Goal: Task Accomplishment & Management: Use online tool/utility

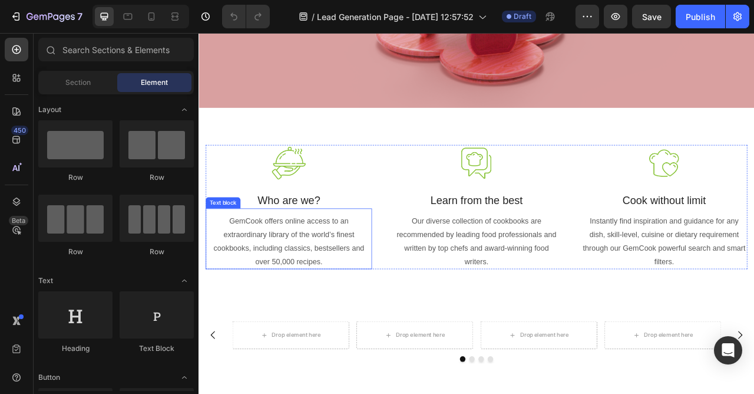
scroll to position [334, 0]
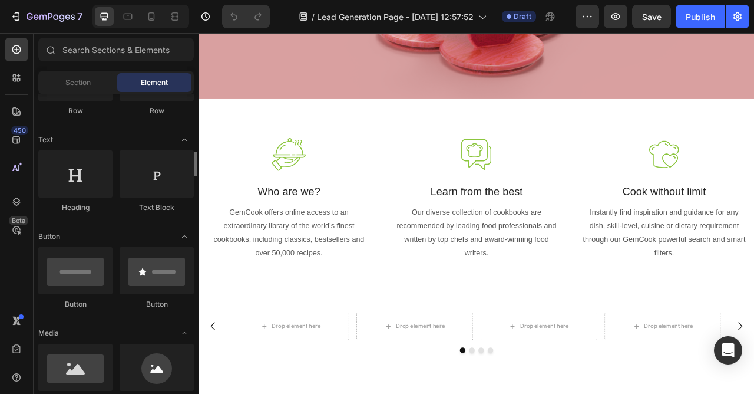
scroll to position [206, 0]
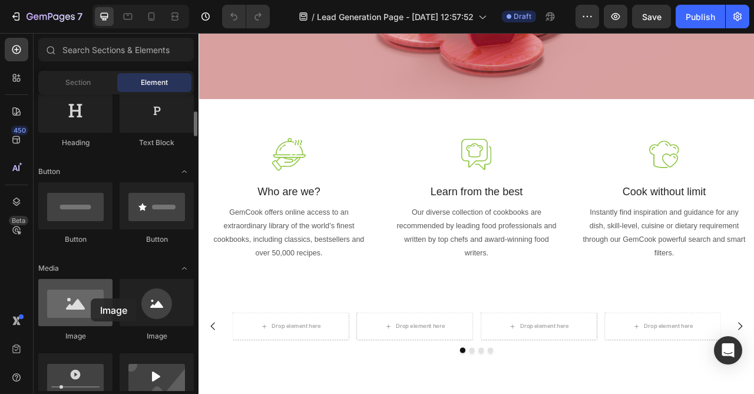
click at [91, 298] on div at bounding box center [75, 302] width 74 height 47
click at [88, 306] on div at bounding box center [75, 302] width 74 height 47
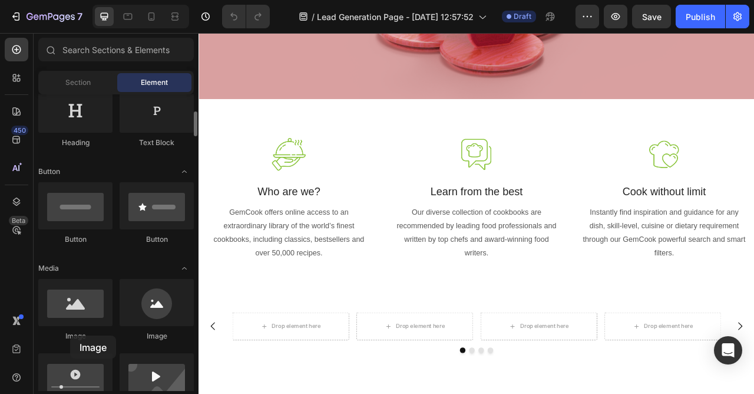
click at [70, 335] on div "Image" at bounding box center [75, 336] width 74 height 11
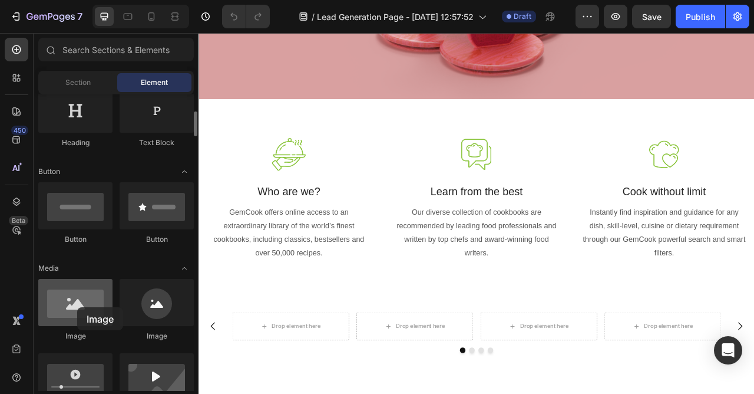
click at [77, 307] on div at bounding box center [75, 302] width 74 height 47
click at [77, 306] on div at bounding box center [75, 302] width 74 height 47
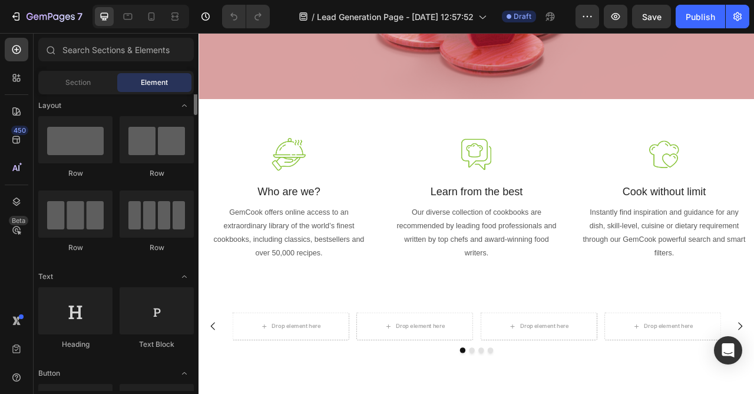
scroll to position [0, 0]
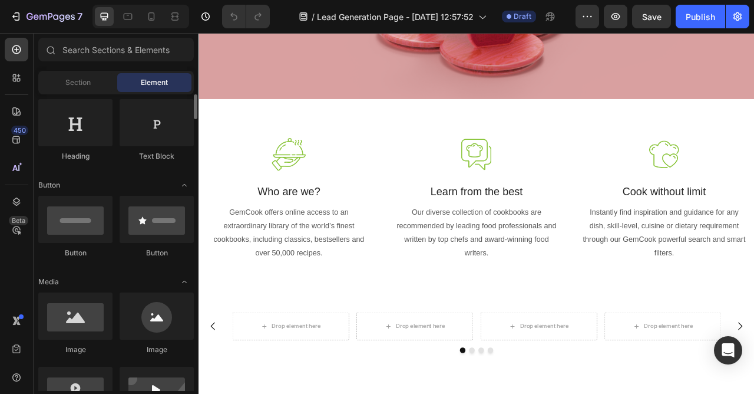
scroll to position [217, 0]
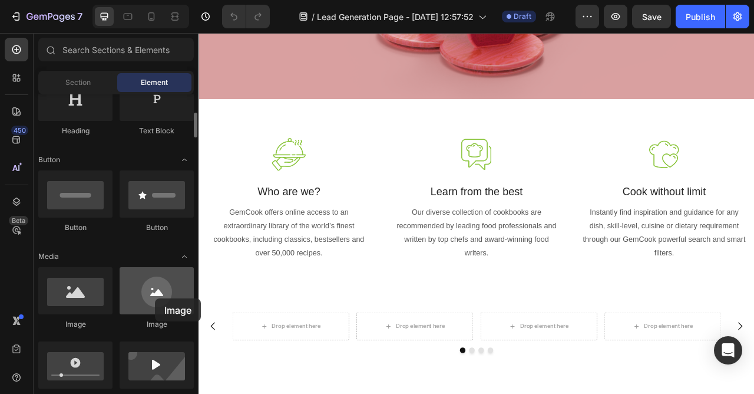
click at [155, 298] on div at bounding box center [157, 290] width 74 height 47
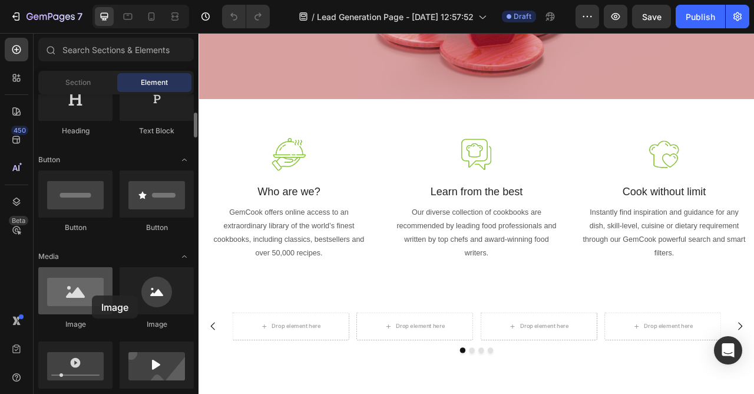
click at [92, 295] on div at bounding box center [75, 290] width 74 height 47
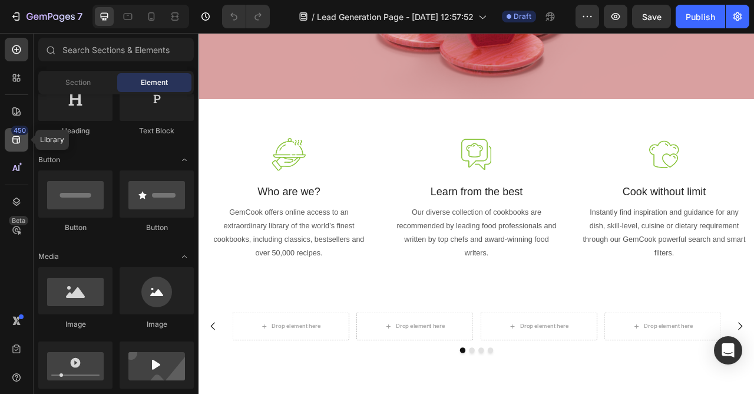
click at [17, 142] on icon at bounding box center [17, 140] width 12 height 12
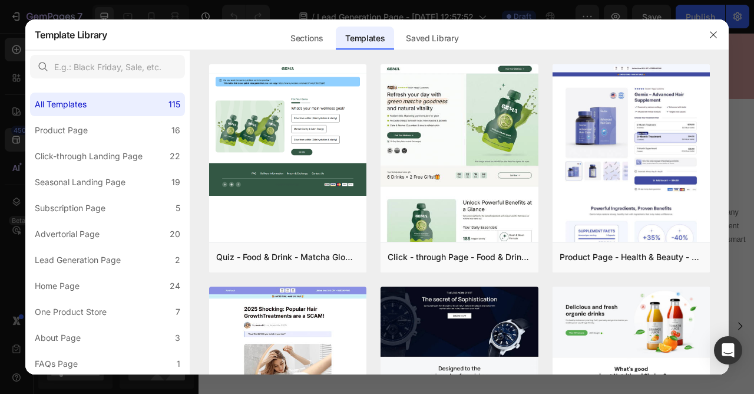
click at [0, 83] on div at bounding box center [377, 197] width 754 height 394
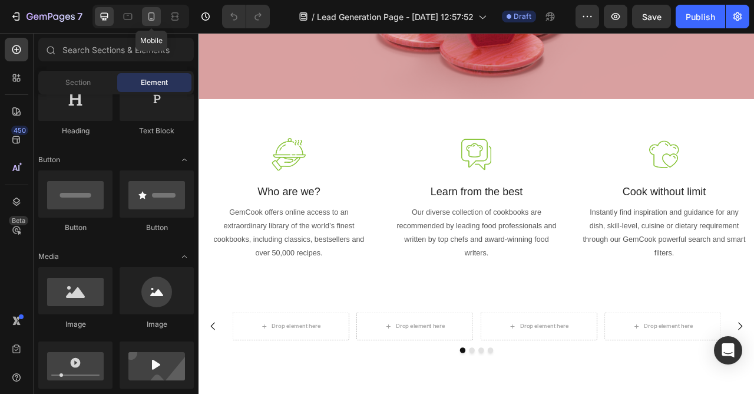
click at [154, 17] on icon at bounding box center [152, 16] width 6 height 8
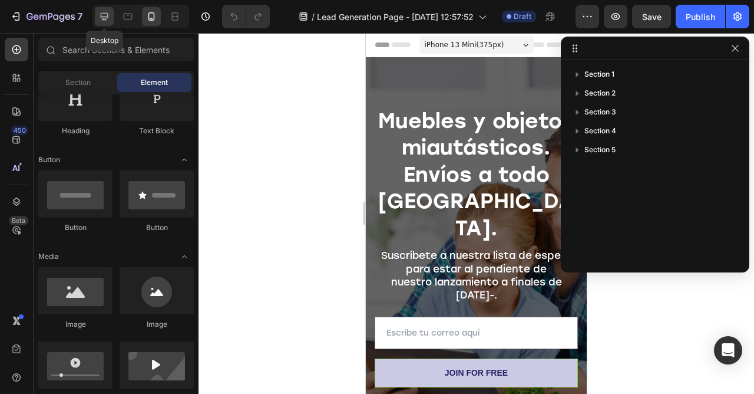
click at [103, 18] on icon at bounding box center [105, 17] width 8 height 8
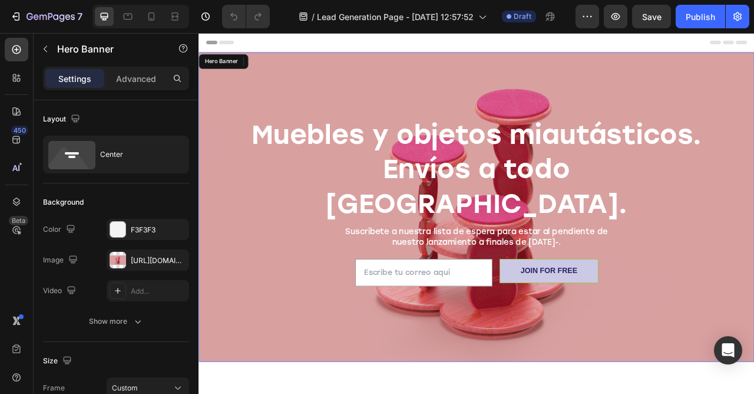
drag, startPoint x: 424, startPoint y: 116, endPoint x: 368, endPoint y: 120, distance: 56.1
click at [424, 116] on div "Overlay" at bounding box center [552, 254] width 707 height 394
click at [368, 120] on div "Overlay" at bounding box center [552, 254] width 707 height 394
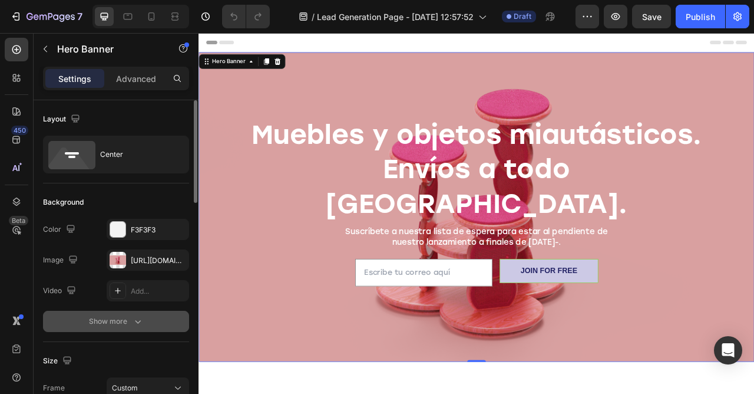
click at [108, 315] on button "Show more" at bounding box center [116, 321] width 146 height 21
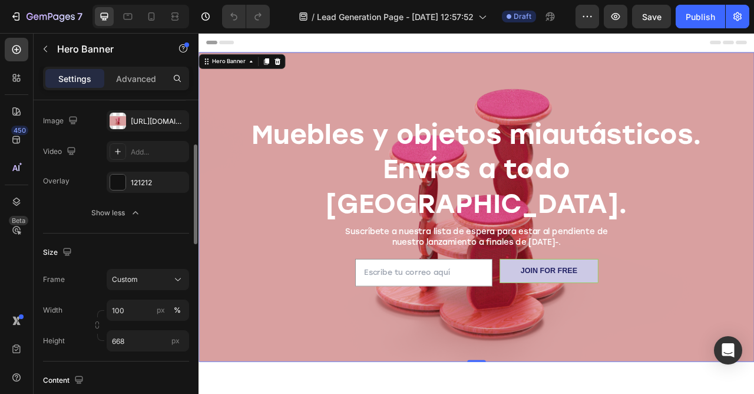
scroll to position [141, 0]
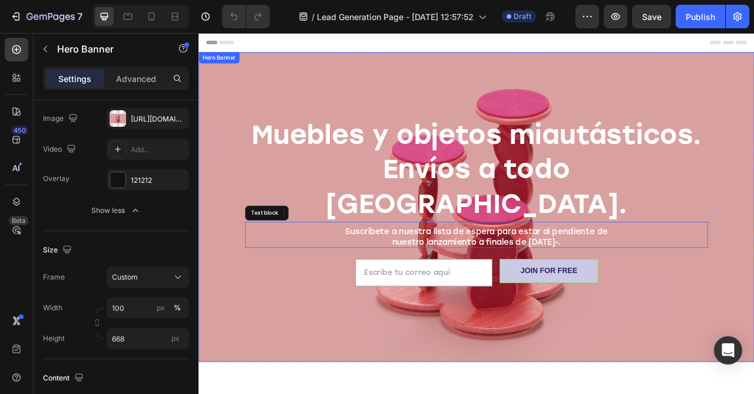
click at [221, 256] on div "Muebles y objetos miautásticos. Envíos a todo México. Heading Suscríbete a nues…" at bounding box center [552, 253] width 707 height 229
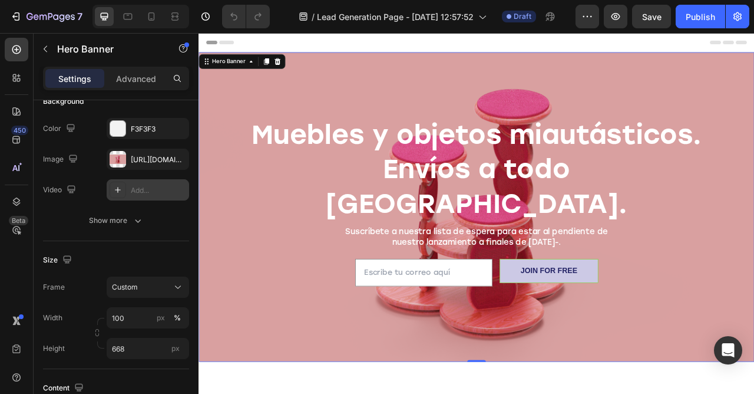
scroll to position [0, 0]
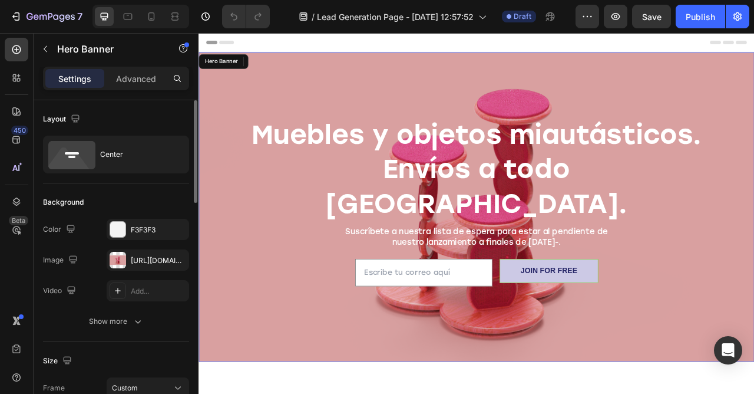
click at [210, 330] on div "Muebles y objetos miautásticos. Envíos a todo México. Heading Suscríbete a nues…" at bounding box center [552, 253] width 707 height 229
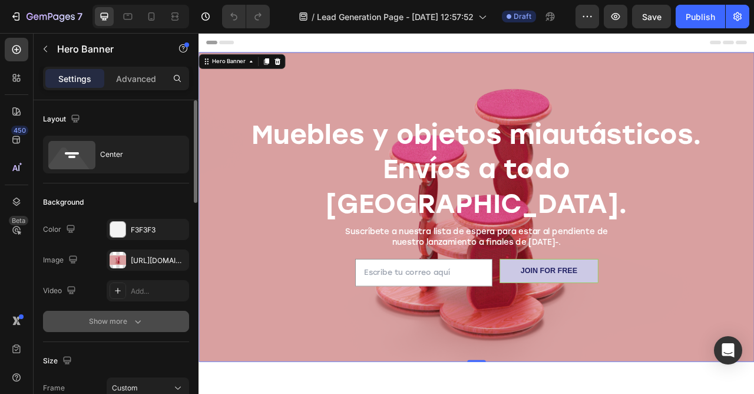
click at [110, 322] on div "Show more" at bounding box center [116, 321] width 55 height 12
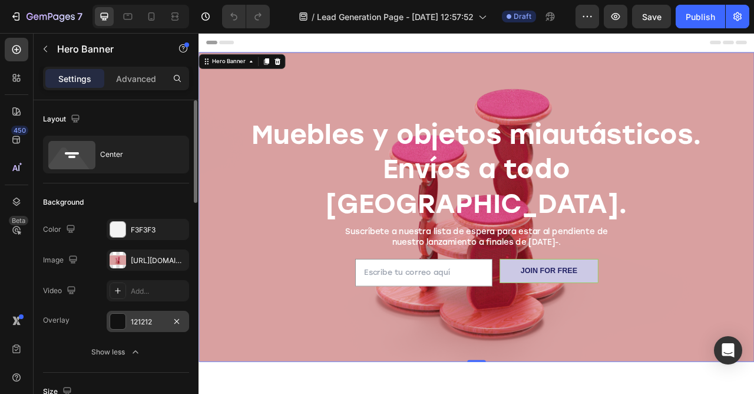
click at [141, 322] on div "121212" at bounding box center [148, 322] width 34 height 11
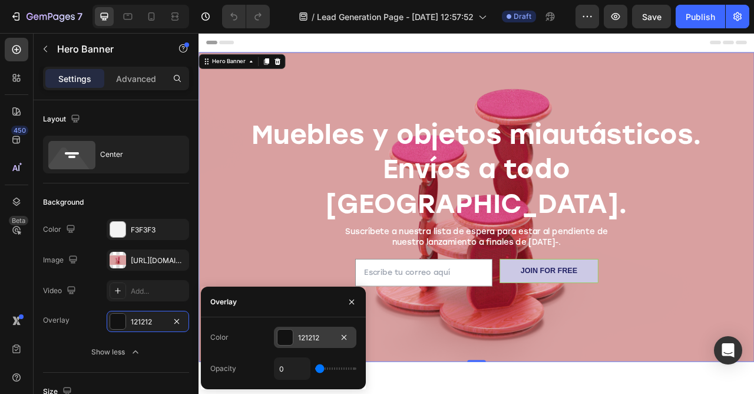
click at [326, 332] on div "121212" at bounding box center [315, 337] width 34 height 11
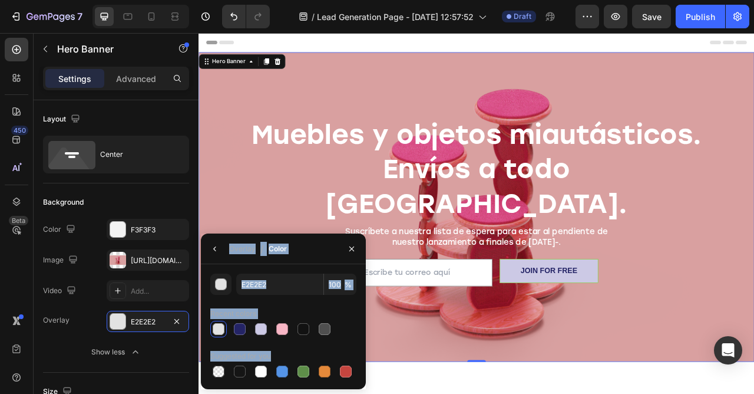
click at [326, 332] on div at bounding box center [325, 329] width 12 height 12
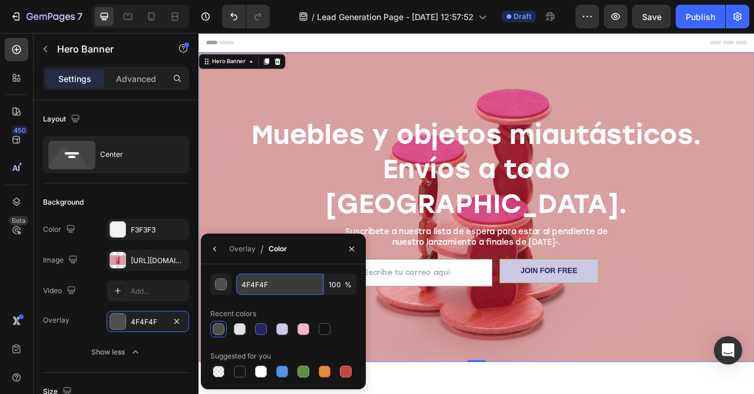
click at [291, 288] on input "4F4F4F" at bounding box center [279, 283] width 87 height 21
paste input "ef455f"
type input "EF455F"
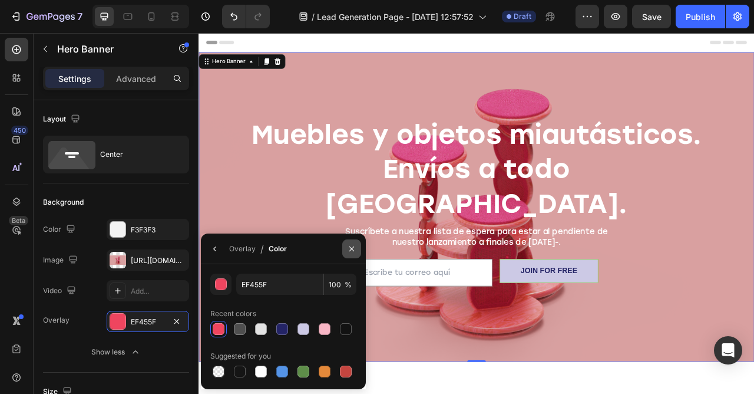
click at [357, 248] on button "button" at bounding box center [351, 248] width 19 height 19
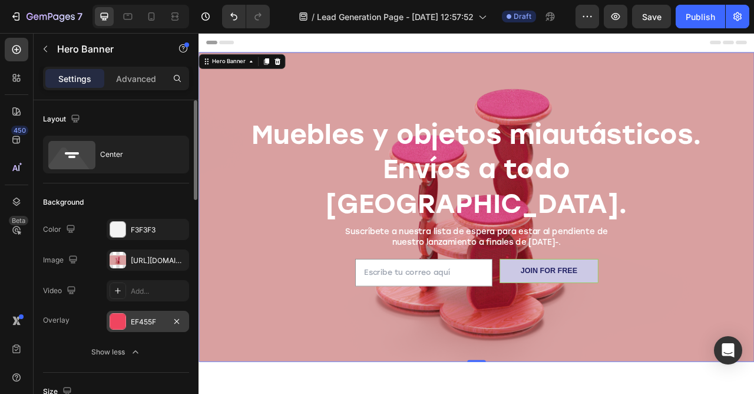
click at [139, 324] on div "EF455F" at bounding box center [148, 322] width 34 height 11
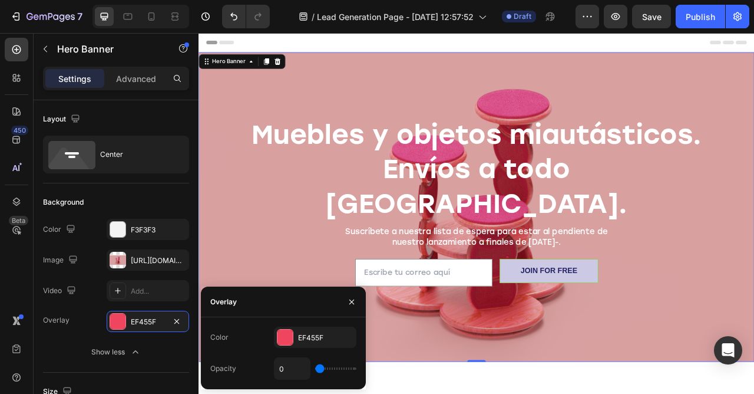
type input "50"
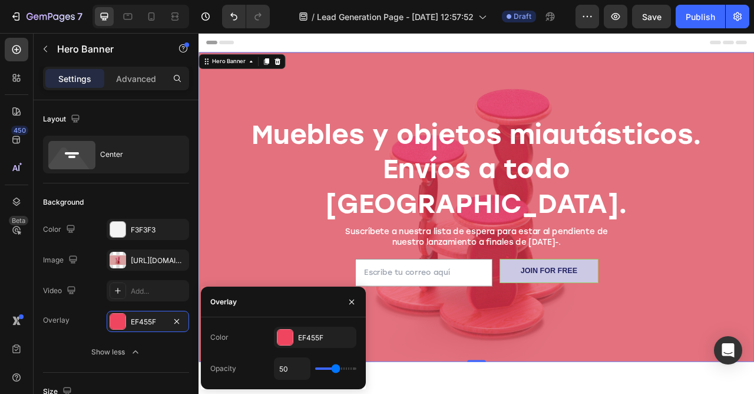
type input "52"
type input "59"
type input "71"
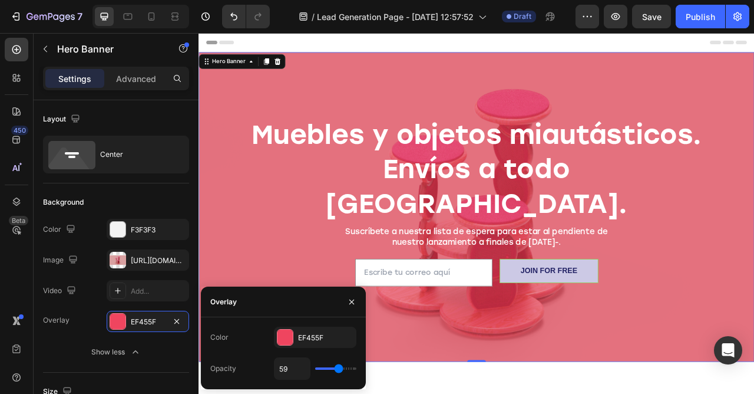
type input "71"
type input "89"
type input "100"
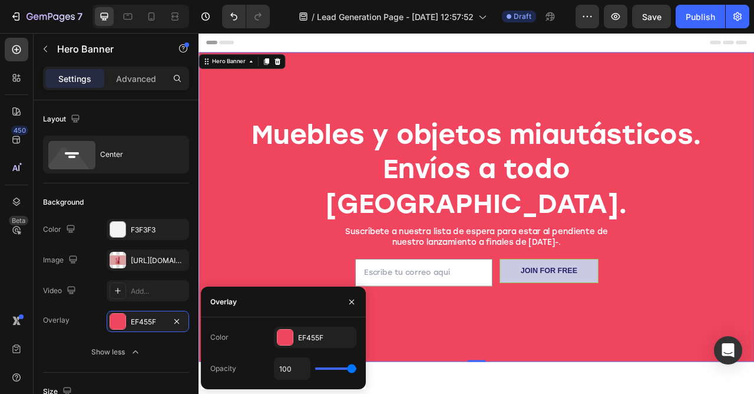
type input "96"
type input "92"
type input "89"
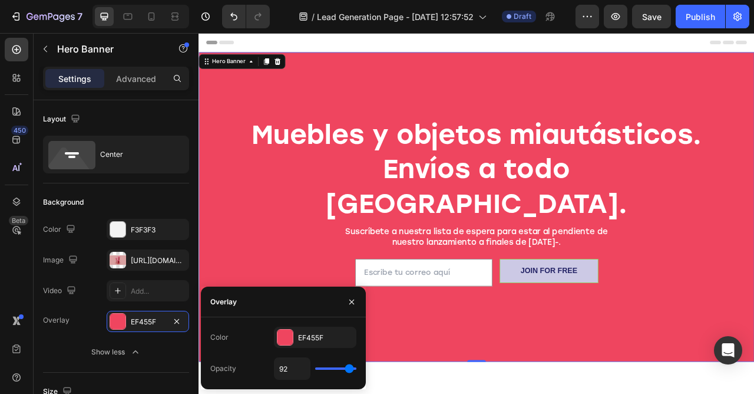
type input "89"
type input "85"
type input "83"
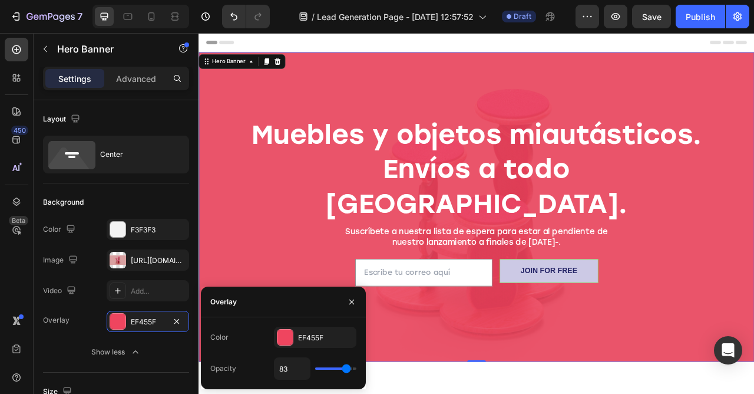
type input "82"
type input "78"
type input "73"
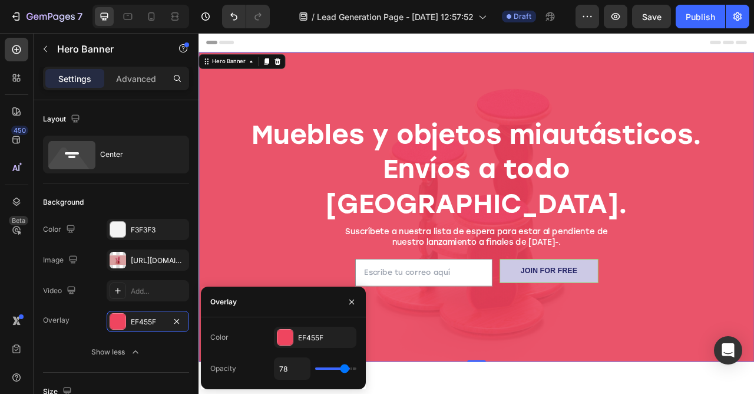
type input "73"
type input "69"
type input "64"
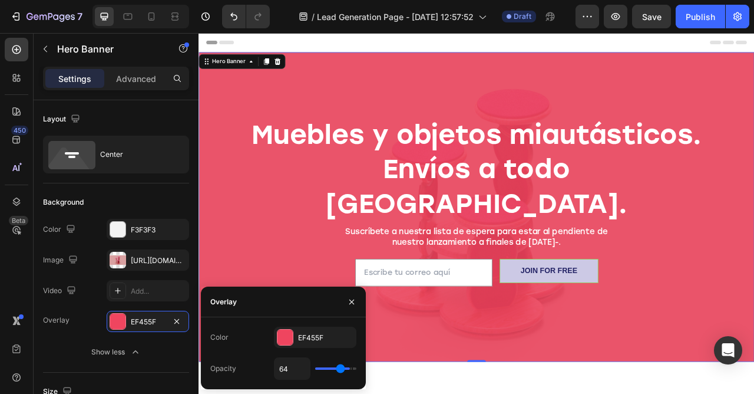
type input "62"
type input "61"
type input "59"
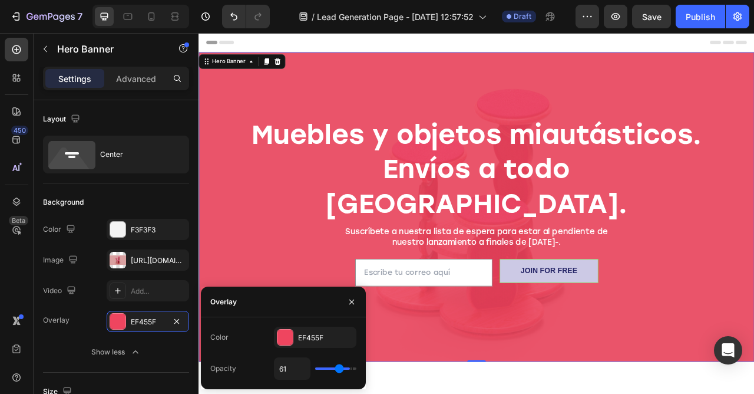
type input "59"
type input "55"
type input "52"
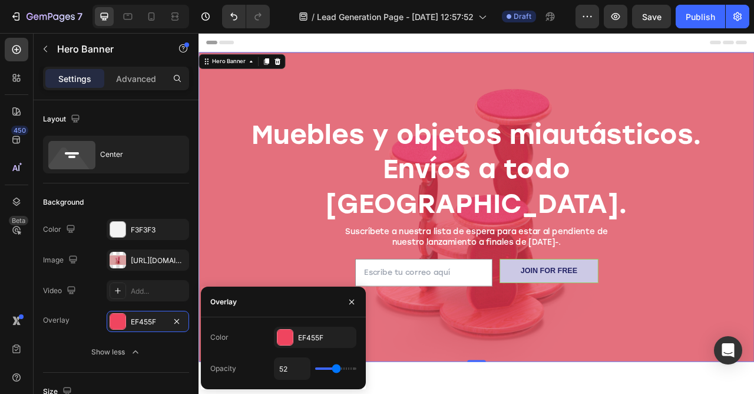
type input "46"
type input "43"
type input "38"
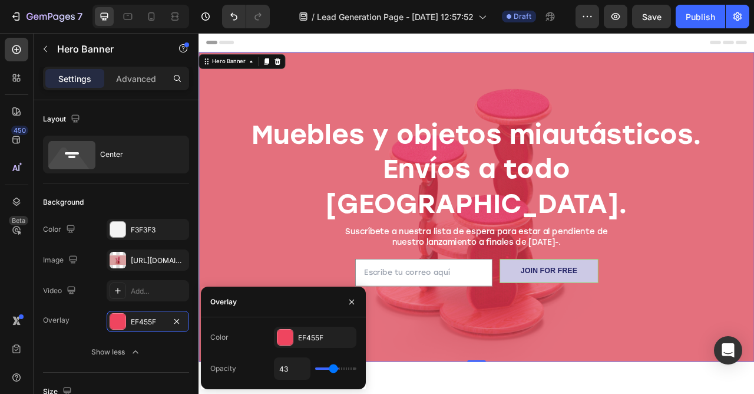
type input "38"
type input "36"
type input "34"
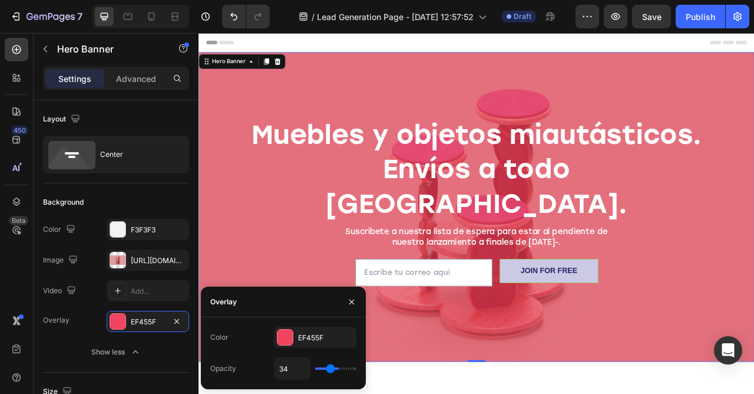
type input "32"
type input "31"
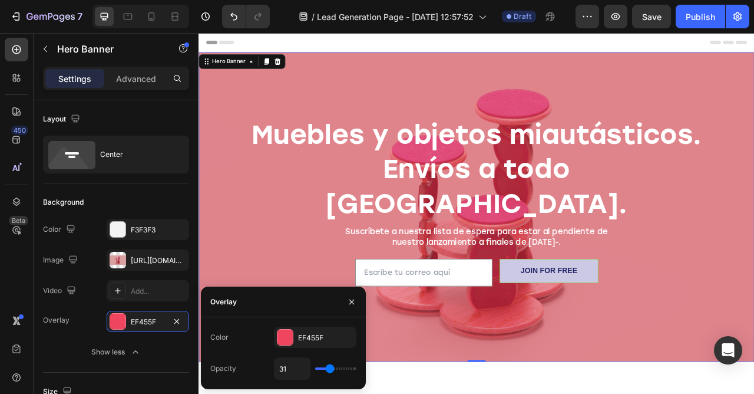
type input "29"
type input "27"
type input "20"
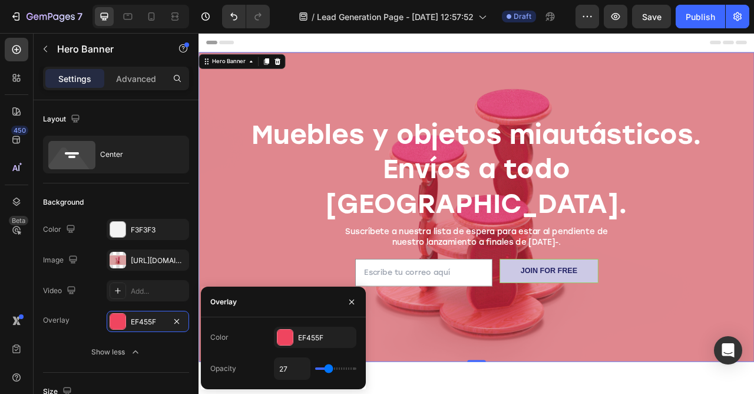
type input "20"
type input "17"
type input "15"
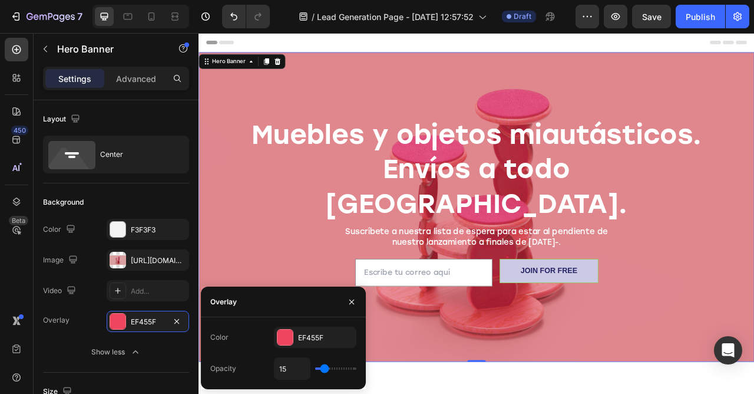
type input "13"
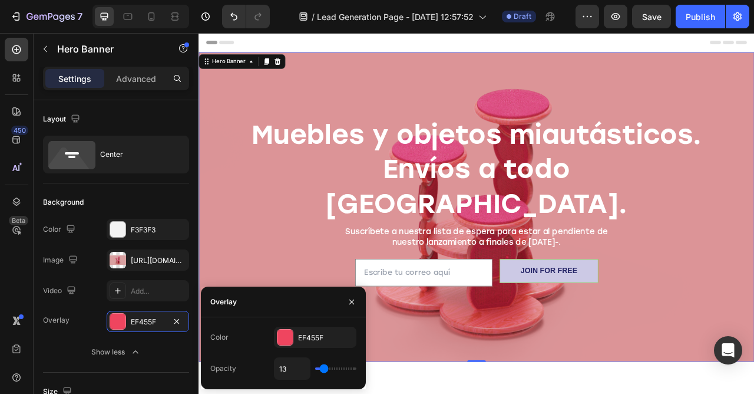
type input "11"
type input "10"
type input "8"
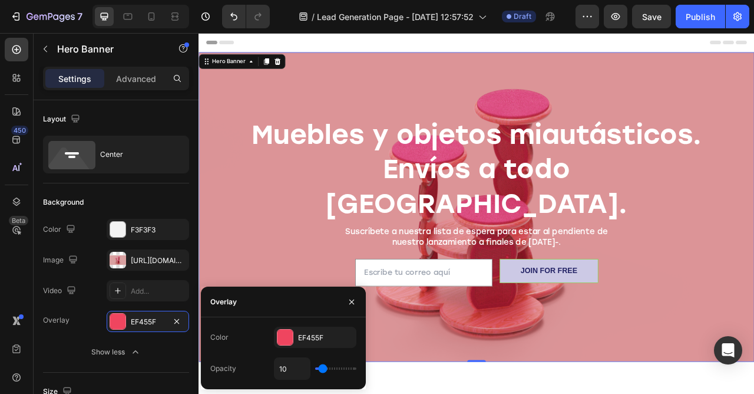
type input "8"
type input "11"
type input "13"
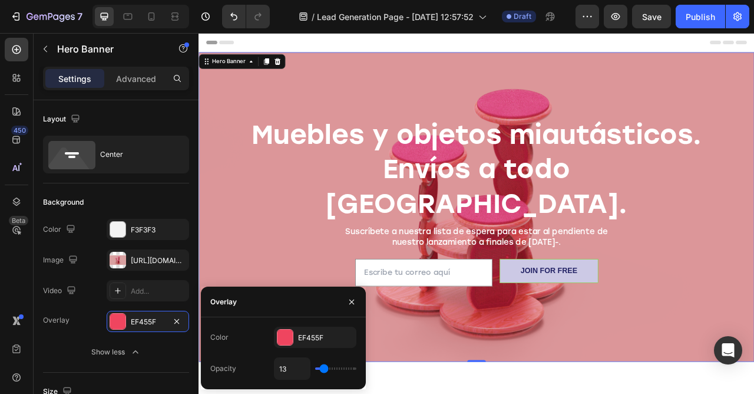
type input "15"
type input "17"
type input "18"
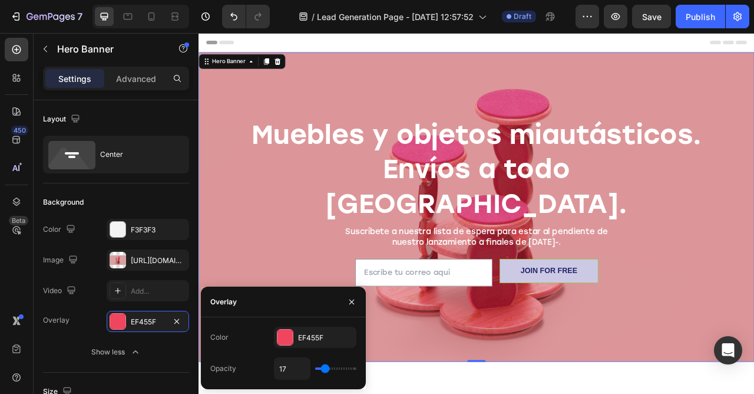
type input "18"
type input "20"
type input "22"
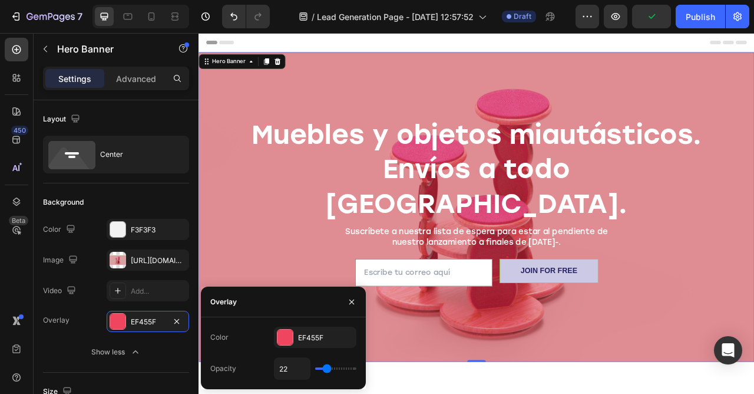
drag, startPoint x: 335, startPoint y: 369, endPoint x: 325, endPoint y: 373, distance: 10.3
type input "22"
click at [325, 370] on input "range" at bounding box center [335, 368] width 41 height 2
type input "27"
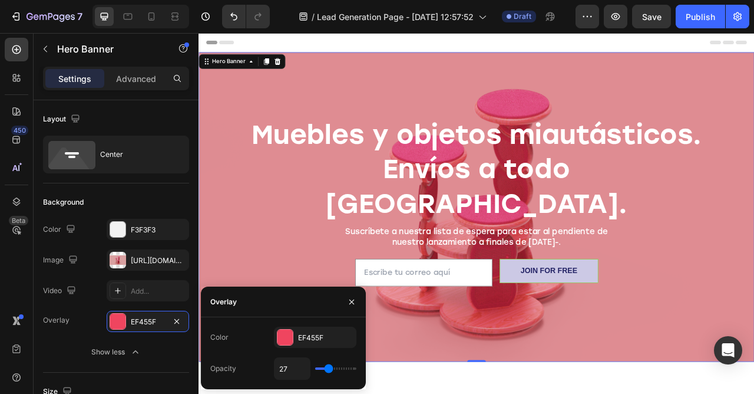
type input "24"
type input "22"
type input "20"
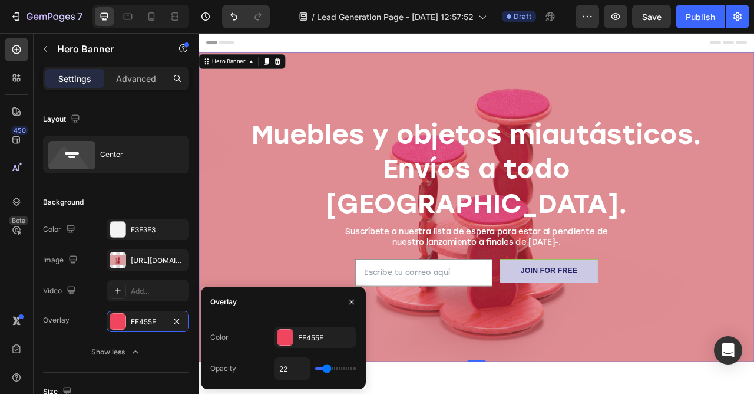
type input "20"
type input "17"
type input "15"
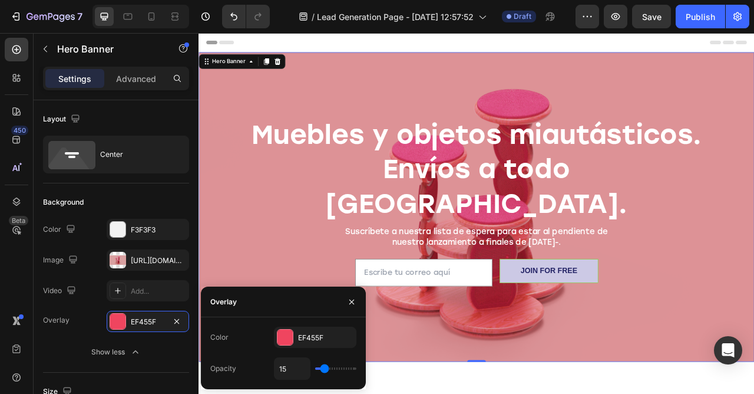
type input "13"
type input "11"
type input "10"
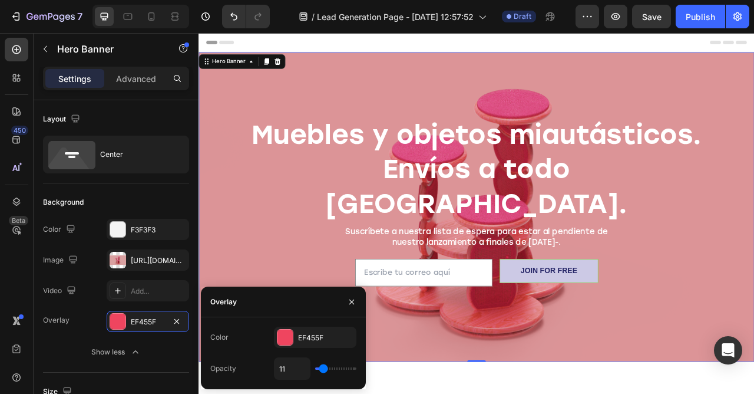
type input "10"
type input "8"
type input "6"
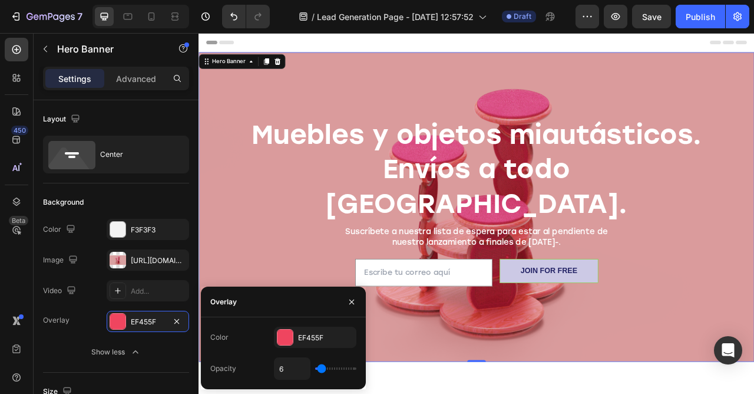
type input "4"
type input "3"
type input "1"
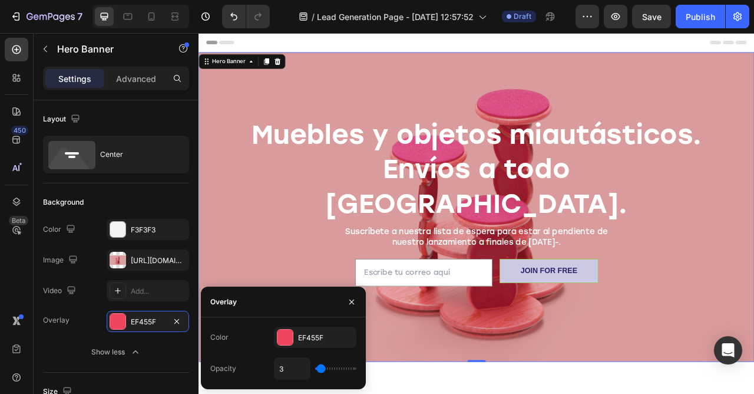
type input "1"
type input "0"
type input "3"
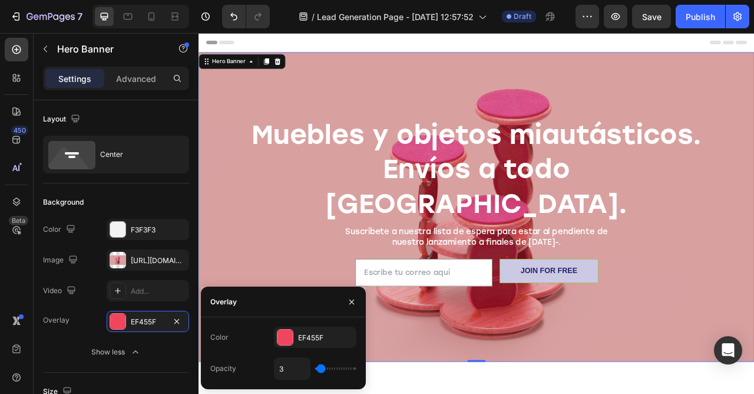
type input "6"
type input "13"
type input "18"
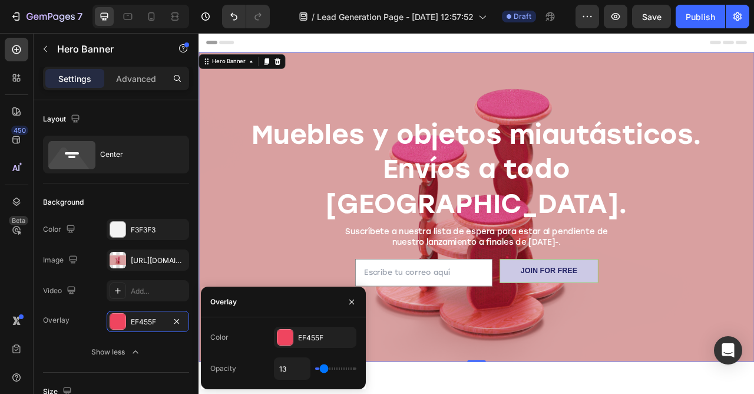
type input "18"
type input "25"
type input "34"
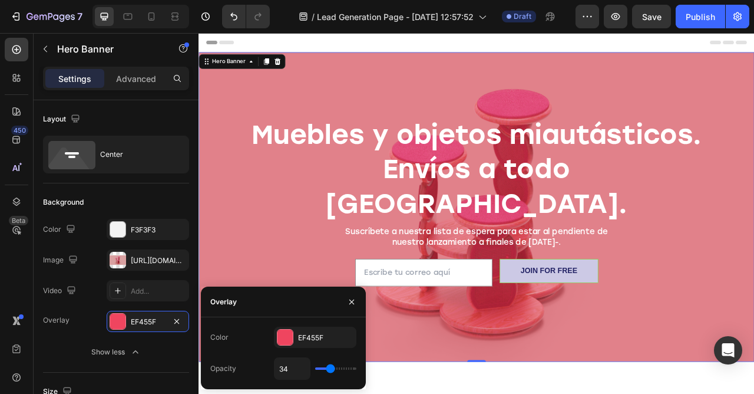
type input "43"
type input "57"
type input "80"
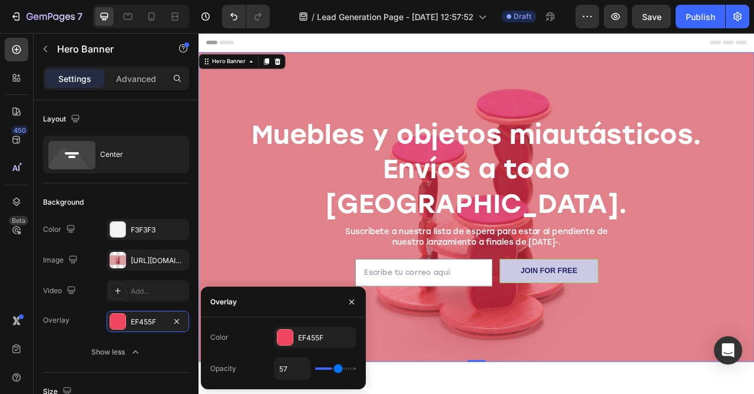
type input "80"
type input "100"
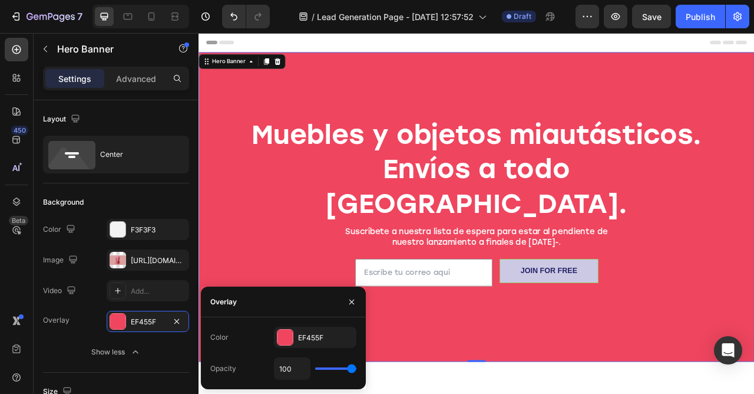
type input "82"
type input "45"
type input "18"
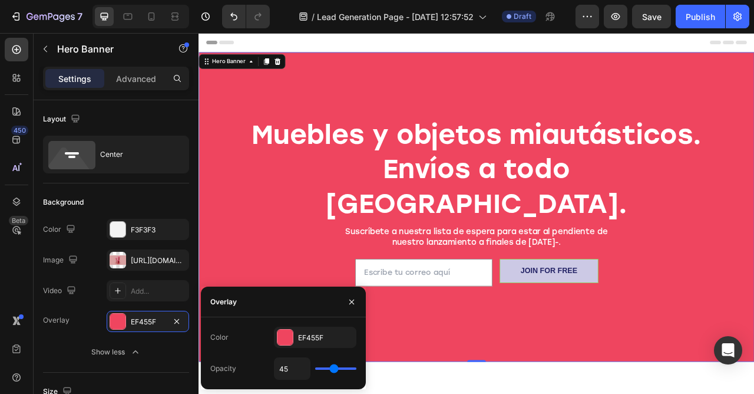
type input "18"
type input "0"
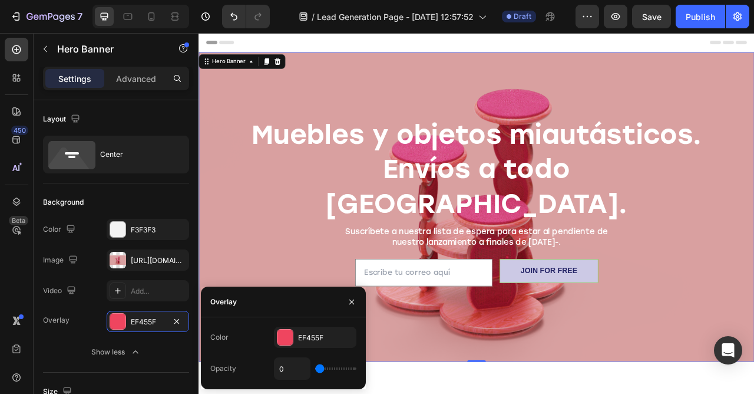
type input "3"
type input "4"
type input "6"
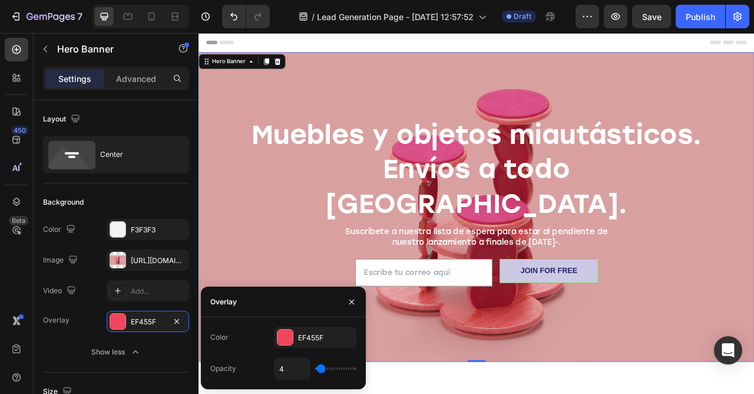
type input "6"
type input "8"
type input "10"
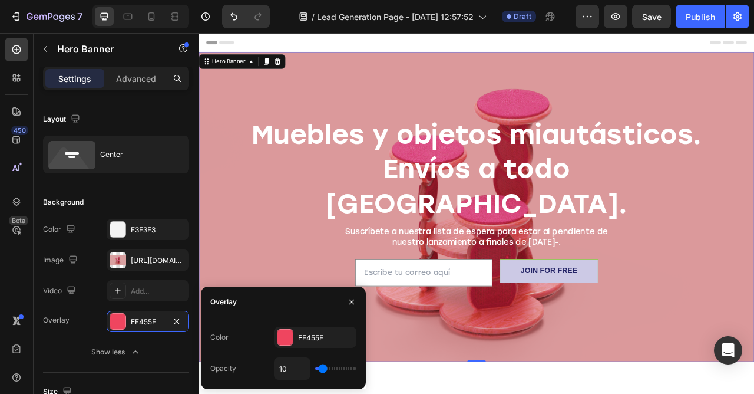
type input "11"
type input "15"
type input "17"
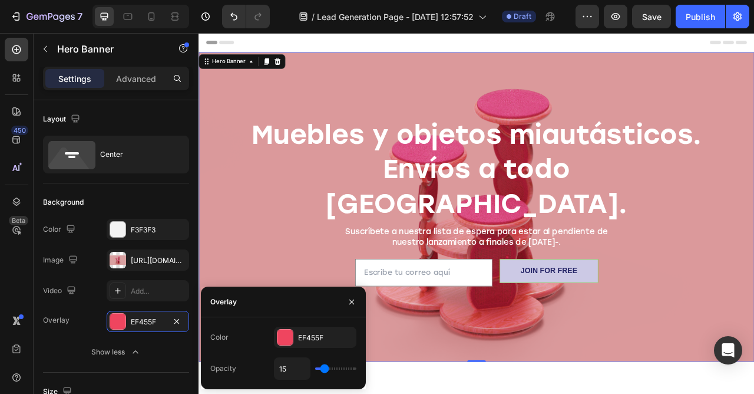
type input "17"
type input "18"
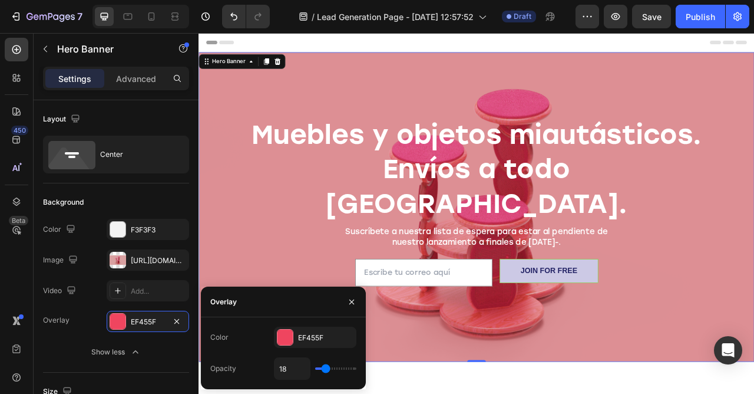
type input "20"
type input "24"
type input "36"
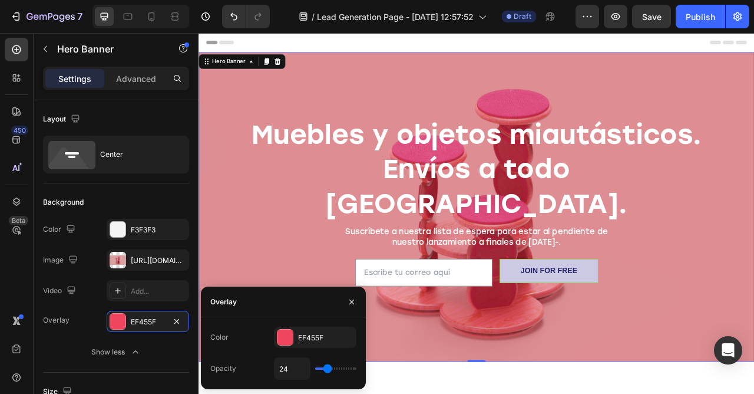
type input "36"
type input "59"
type input "97"
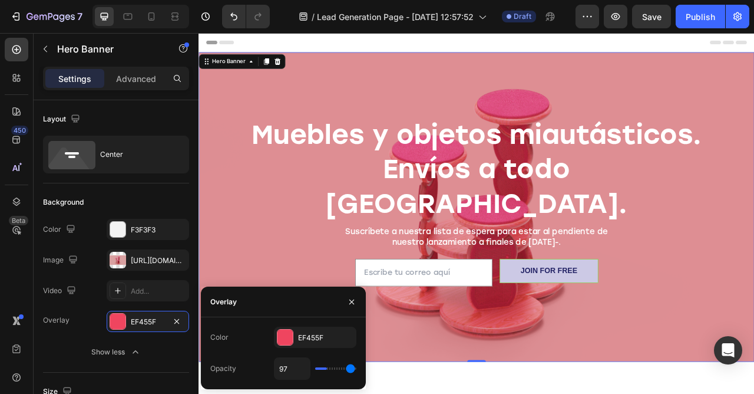
type input "100"
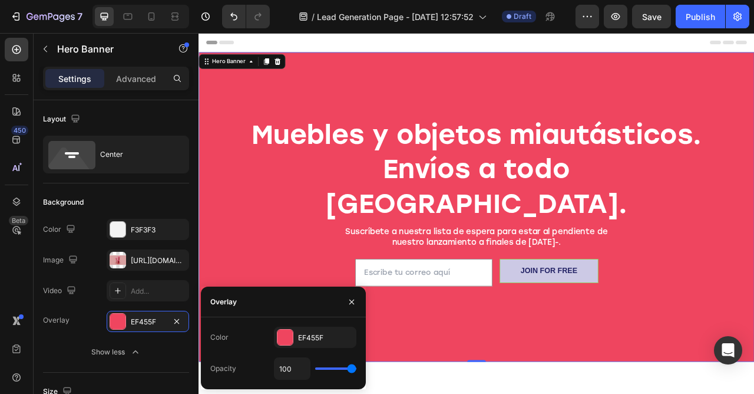
drag, startPoint x: 327, startPoint y: 369, endPoint x: 467, endPoint y: 362, distance: 140.4
type input "100"
click at [467, 0] on div "7 / Lead Generation Page - Sep 26, 12:57:52 Draft Preview Save Publish 450 Beta…" at bounding box center [377, 0] width 754 height 0
click at [328, 341] on div "EF455F" at bounding box center [315, 337] width 34 height 11
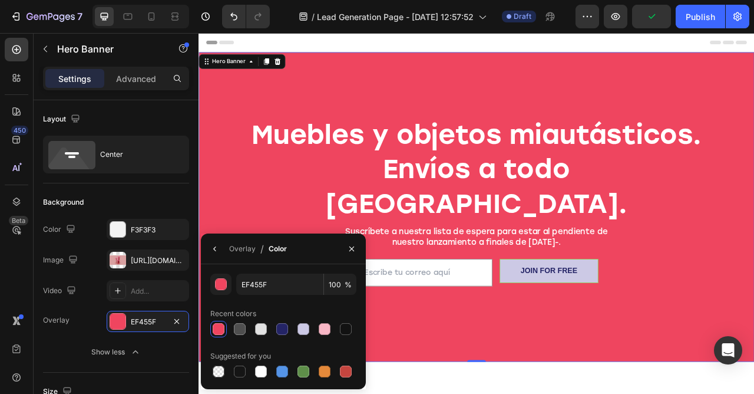
click at [215, 326] on div at bounding box center [219, 329] width 12 height 12
click at [235, 328] on div at bounding box center [240, 329] width 12 height 12
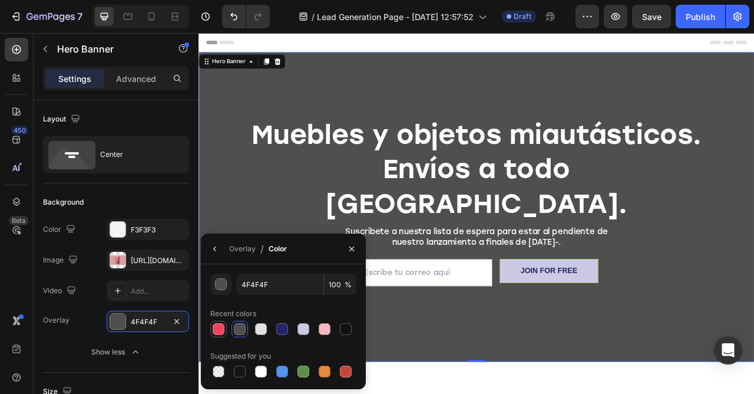
click at [217, 330] on div at bounding box center [219, 329] width 12 height 12
type input "EF455F"
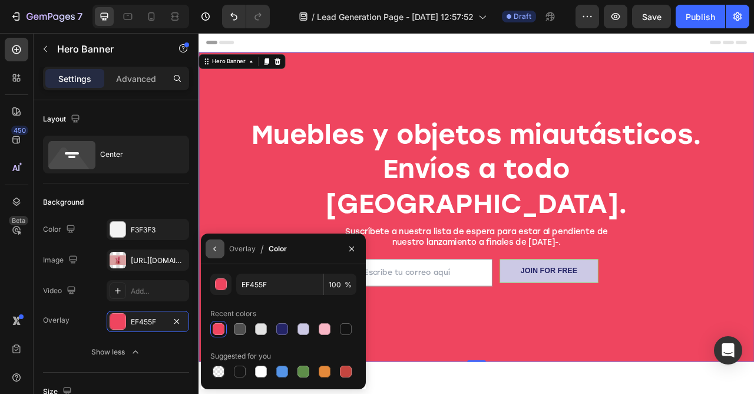
click at [219, 248] on icon "button" at bounding box center [214, 248] width 9 height 9
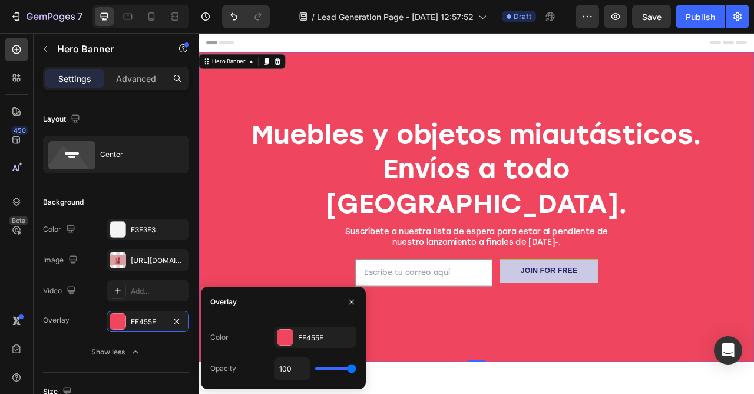
click at [339, 371] on div "100" at bounding box center [315, 368] width 83 height 22
click at [329, 367] on div "100" at bounding box center [315, 368] width 83 height 22
type input "92"
type input "83"
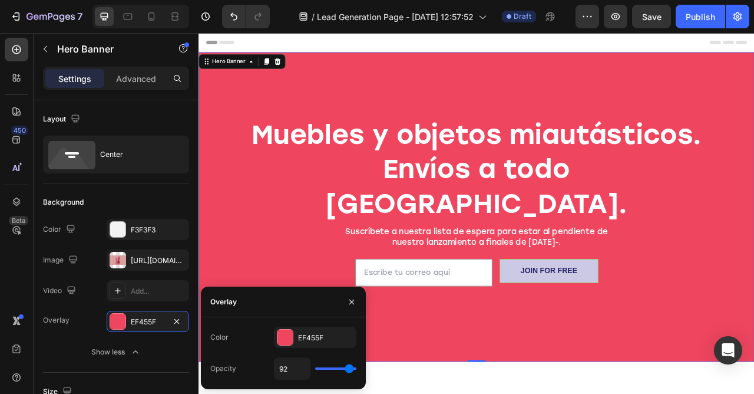
type input "83"
type input "61"
type input "54"
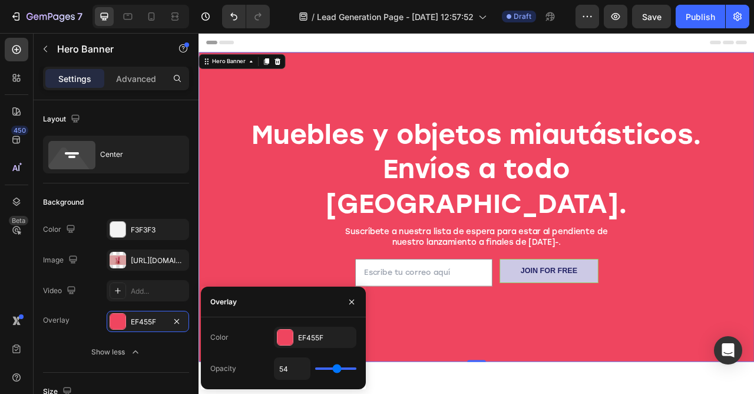
type input "46"
type input "41"
type input "36"
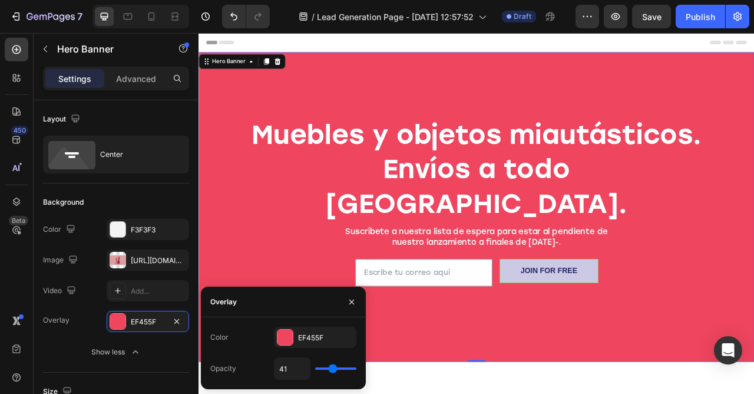
type input "36"
type input "31"
type input "27"
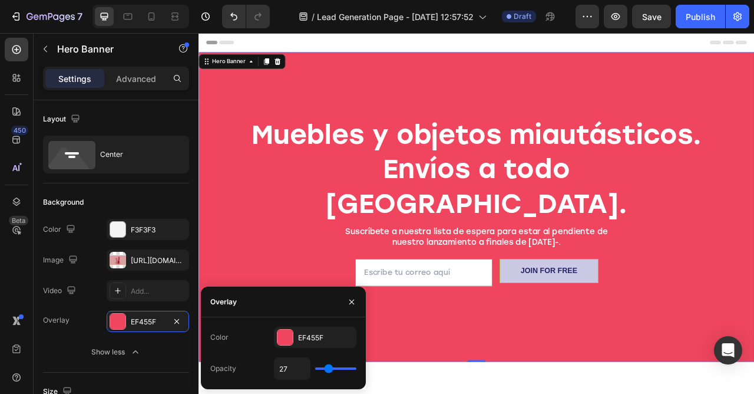
type input "25"
type input "24"
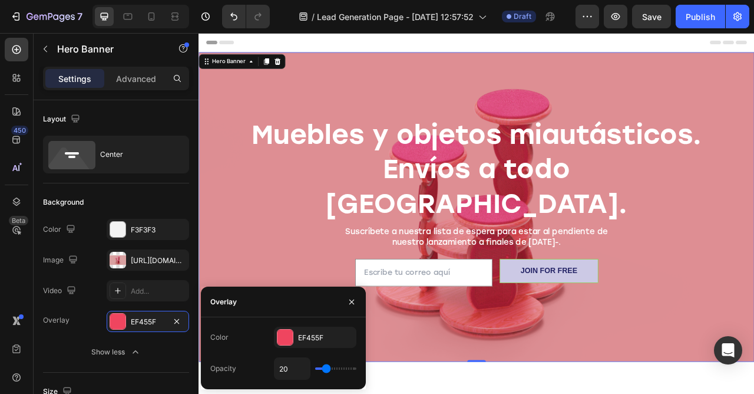
drag, startPoint x: 356, startPoint y: 368, endPoint x: 325, endPoint y: 367, distance: 31.3
click at [325, 367] on input "range" at bounding box center [335, 368] width 41 height 2
click at [351, 302] on icon "button" at bounding box center [352, 301] width 5 height 5
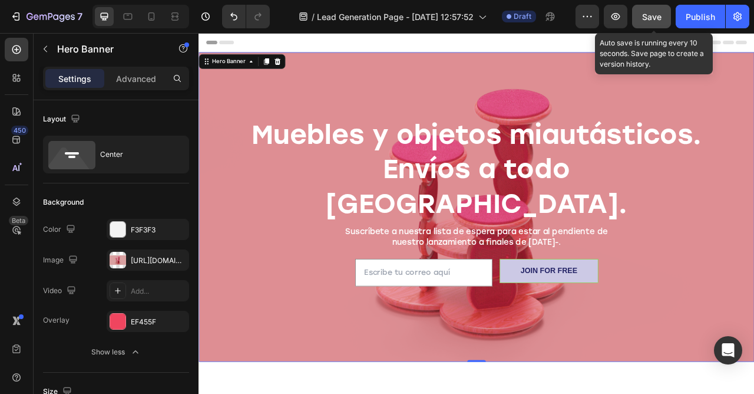
click at [643, 18] on span "Save" at bounding box center [651, 17] width 19 height 10
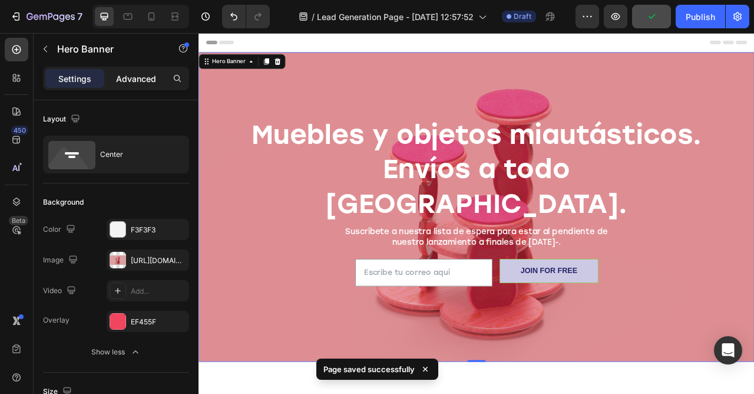
click at [147, 78] on p "Advanced" at bounding box center [136, 78] width 40 height 12
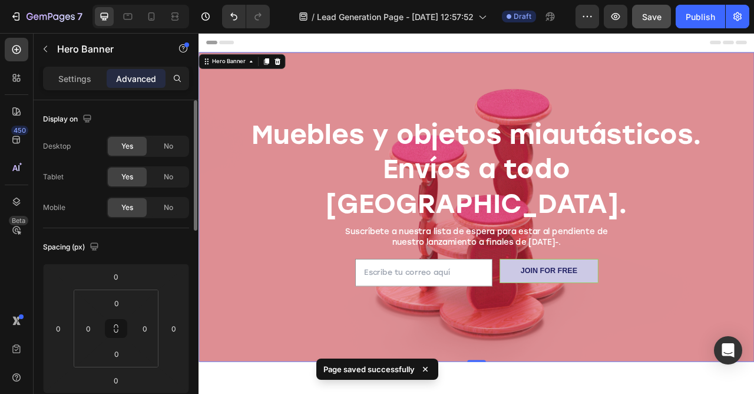
click at [136, 146] on div "Yes" at bounding box center [127, 146] width 39 height 19
click at [165, 146] on span "No" at bounding box center [168, 146] width 9 height 11
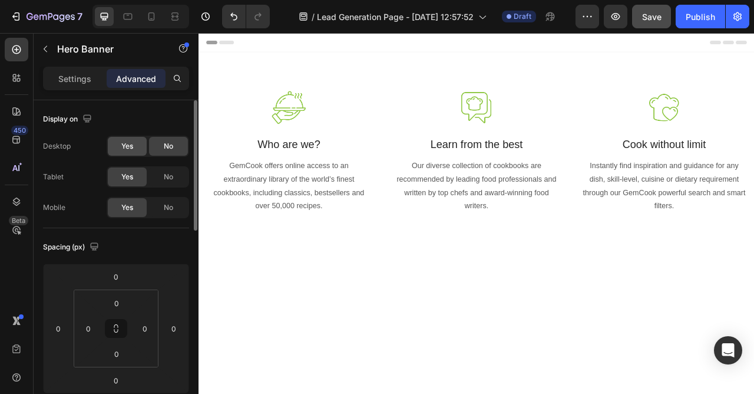
click at [127, 141] on span "Yes" at bounding box center [127, 146] width 12 height 11
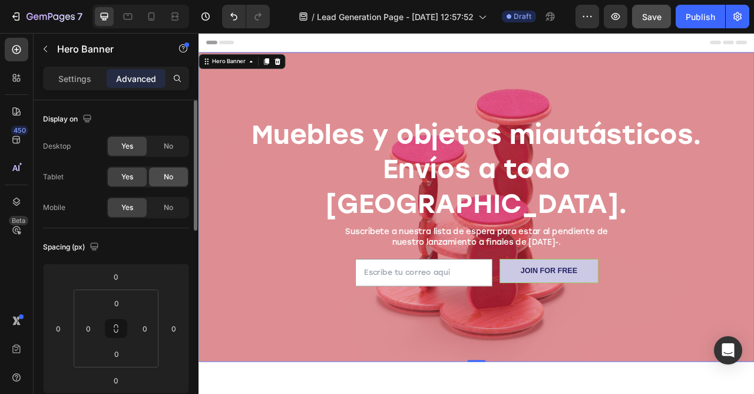
click at [166, 176] on span "No" at bounding box center [168, 177] width 9 height 11
click at [133, 180] on span "Yes" at bounding box center [127, 177] width 12 height 11
click at [167, 208] on span "No" at bounding box center [168, 207] width 9 height 11
click at [132, 203] on span "Yes" at bounding box center [127, 207] width 12 height 11
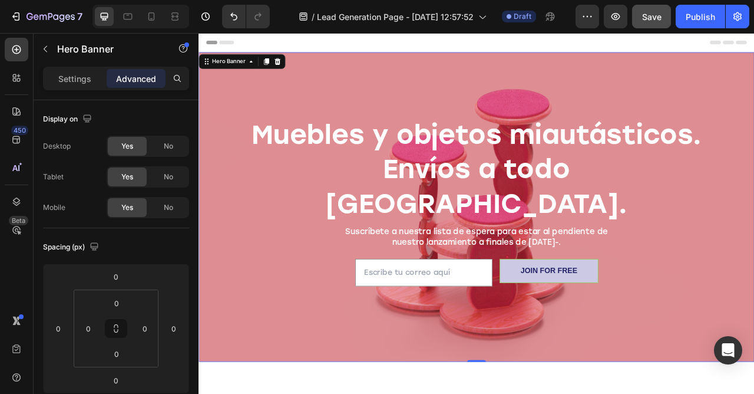
click at [165, 12] on div at bounding box center [141, 17] width 97 height 24
click at [151, 13] on icon at bounding box center [152, 16] width 6 height 8
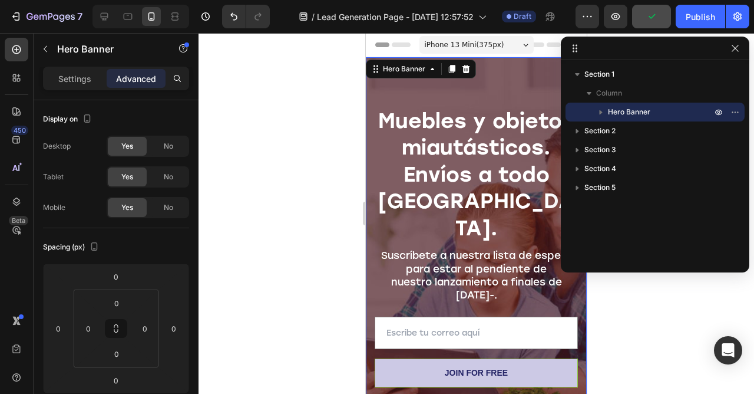
click at [652, 326] on div at bounding box center [477, 213] width 556 height 361
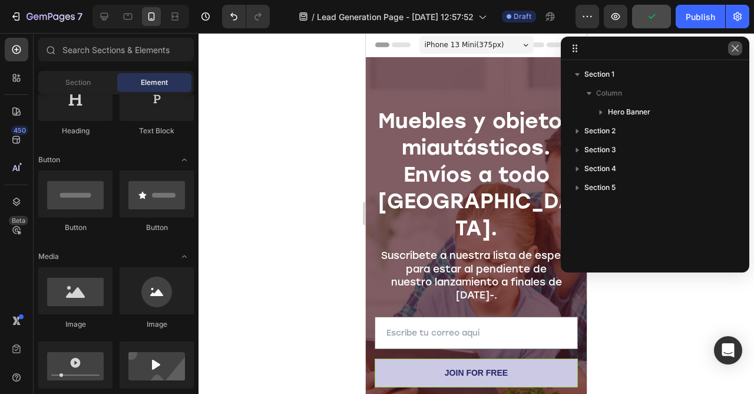
click at [732, 50] on icon "button" at bounding box center [735, 48] width 9 height 9
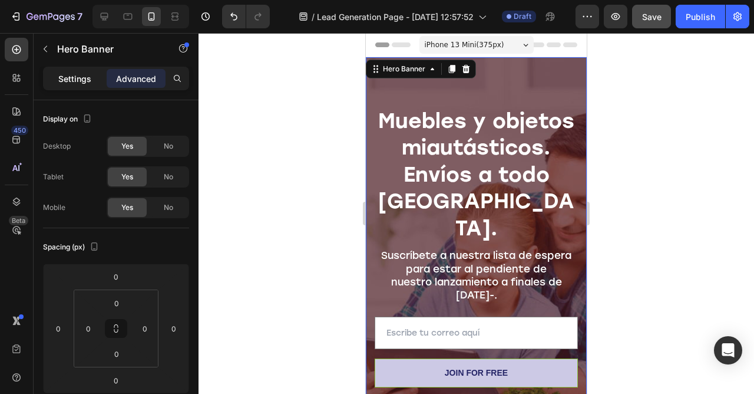
click at [57, 83] on div "Settings" at bounding box center [74, 78] width 59 height 19
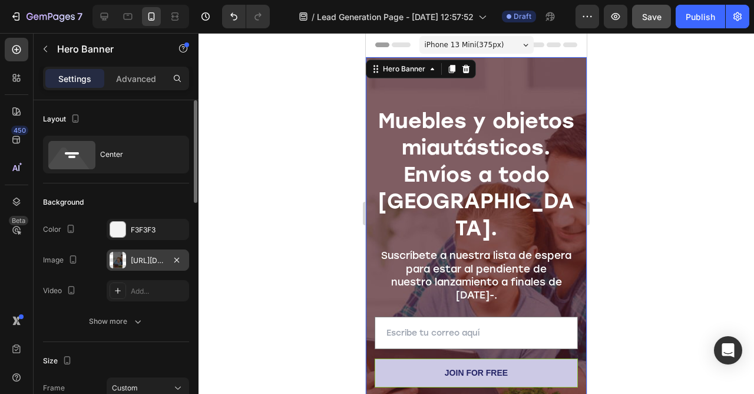
click at [123, 259] on div at bounding box center [118, 260] width 17 height 17
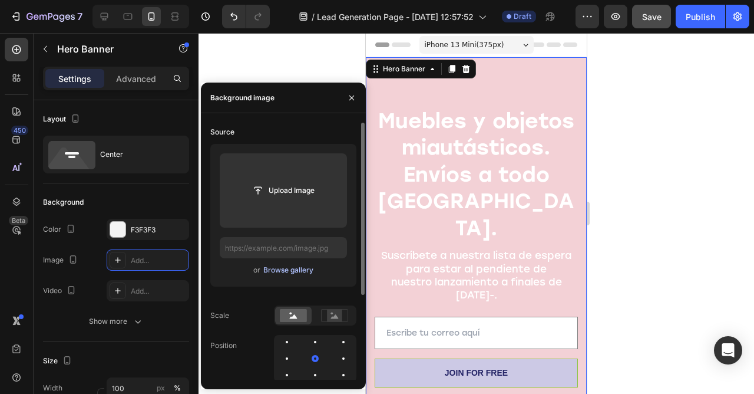
click at [298, 268] on div "Browse gallery" at bounding box center [288, 270] width 50 height 11
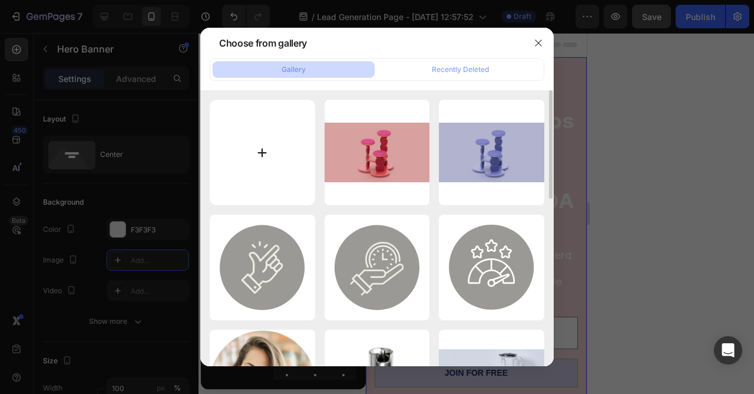
click at [277, 146] on input "file" at bounding box center [263, 153] width 106 height 106
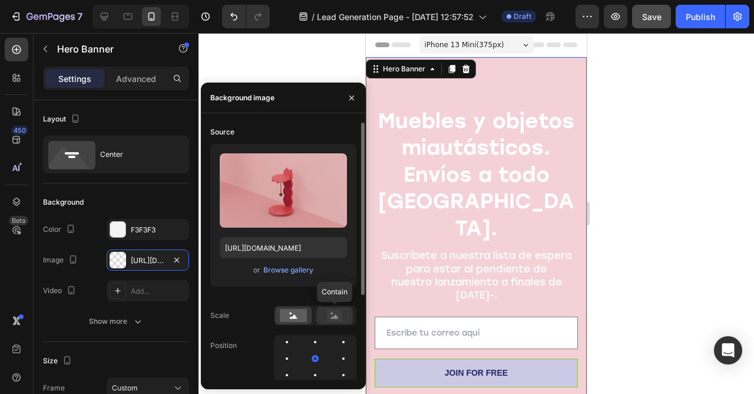
click at [331, 311] on rect at bounding box center [334, 315] width 15 height 12
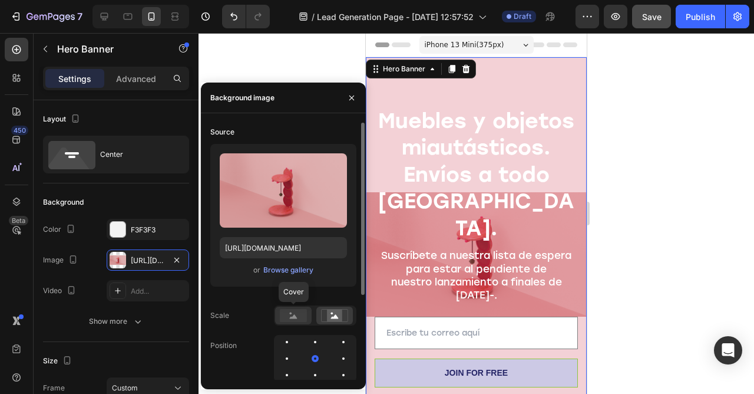
click at [292, 318] on icon at bounding box center [294, 316] width 8 height 4
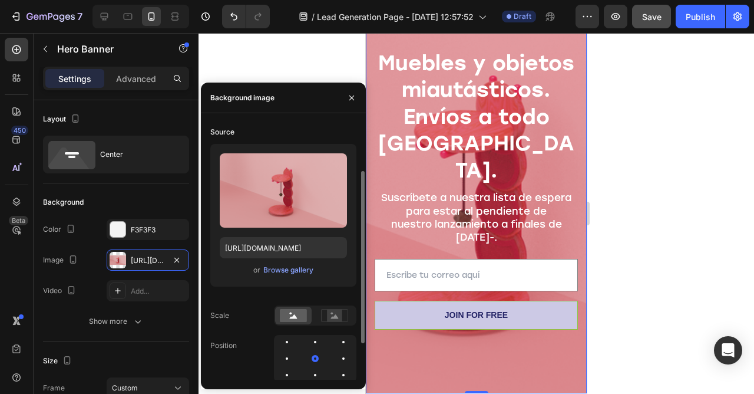
scroll to position [126, 0]
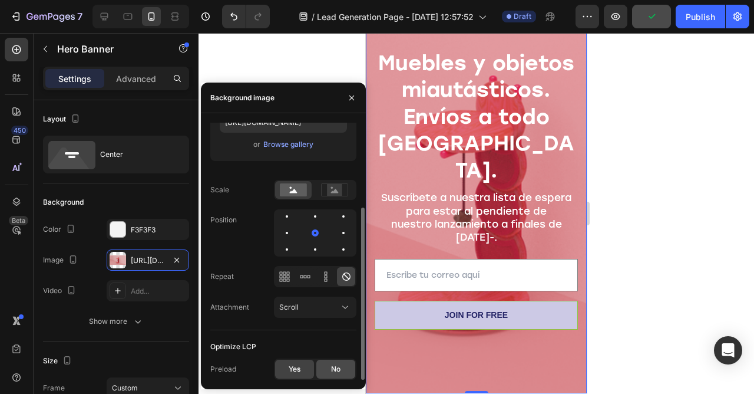
click at [343, 360] on div "No" at bounding box center [336, 369] width 39 height 19
click at [289, 375] on div "Yes" at bounding box center [294, 369] width 39 height 19
click at [345, 371] on div "No" at bounding box center [336, 369] width 39 height 19
click at [308, 367] on div "Yes" at bounding box center [294, 369] width 39 height 19
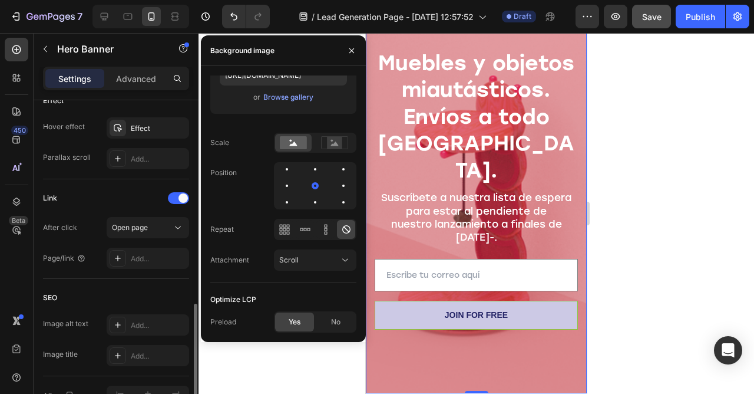
scroll to position [638, 0]
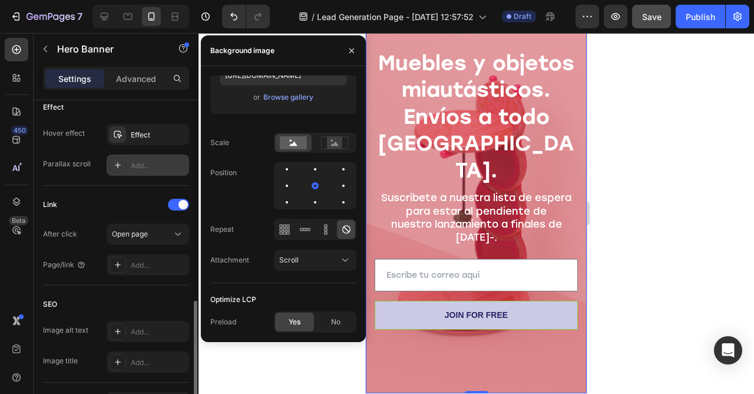
click at [141, 164] on div "Add..." at bounding box center [158, 165] width 55 height 11
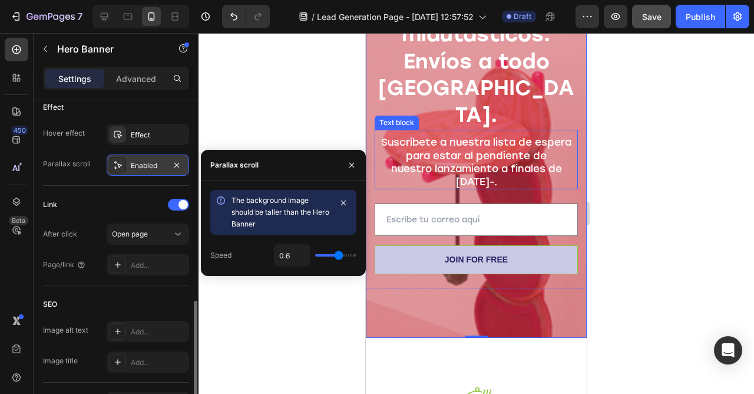
scroll to position [123, 0]
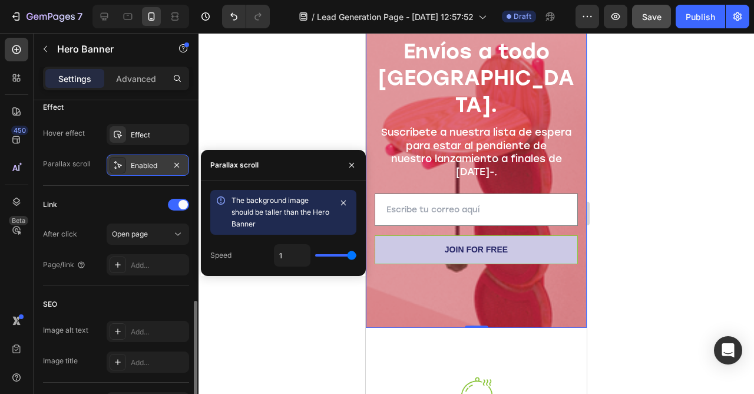
drag, startPoint x: 340, startPoint y: 258, endPoint x: 28, endPoint y: 225, distance: 314.1
click at [394, 0] on div "7 / Lead Generation Page - Sep 26, 12:57:52 Draft Preview Save Publish 450 Beta…" at bounding box center [377, 0] width 754 height 0
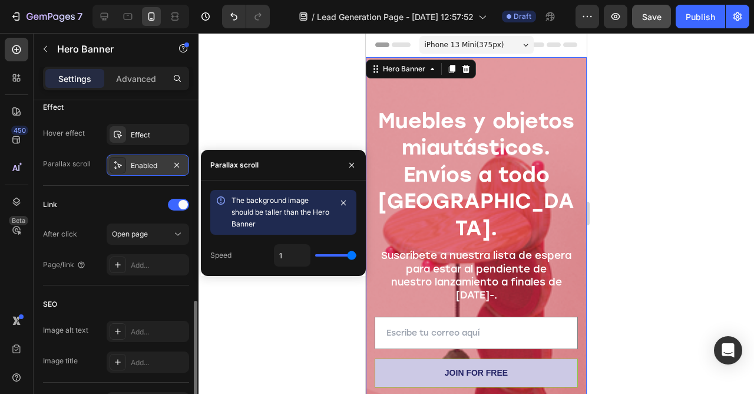
scroll to position [0, 0]
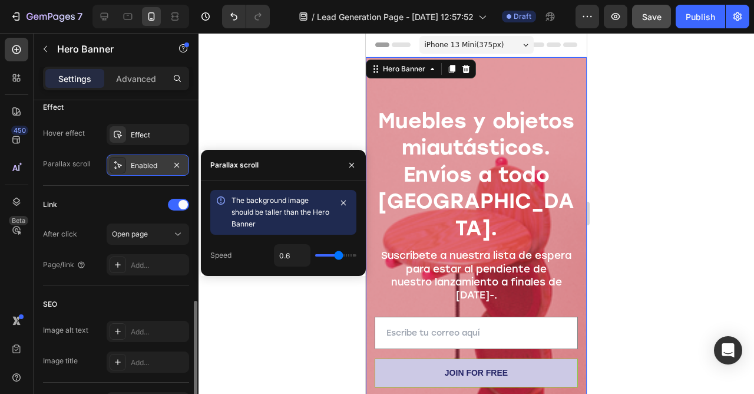
drag, startPoint x: 351, startPoint y: 253, endPoint x: 339, endPoint y: 253, distance: 12.4
click at [339, 254] on input "range" at bounding box center [335, 255] width 41 height 2
